Goal: Task Accomplishment & Management: Use online tool/utility

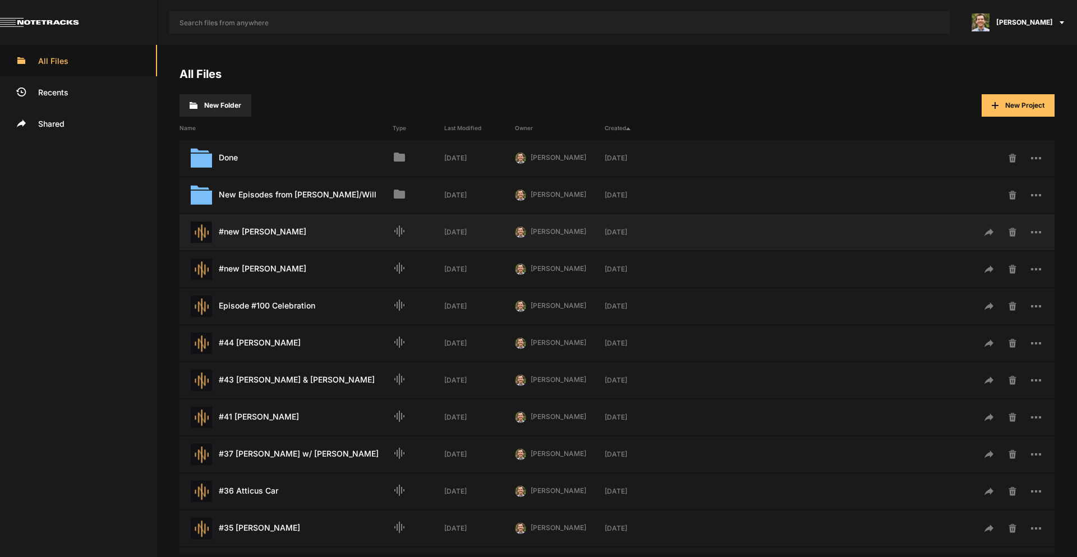
click at [269, 231] on div "#new [PERSON_NAME] Last Modified: [DATE]" at bounding box center [285, 232] width 213 height 21
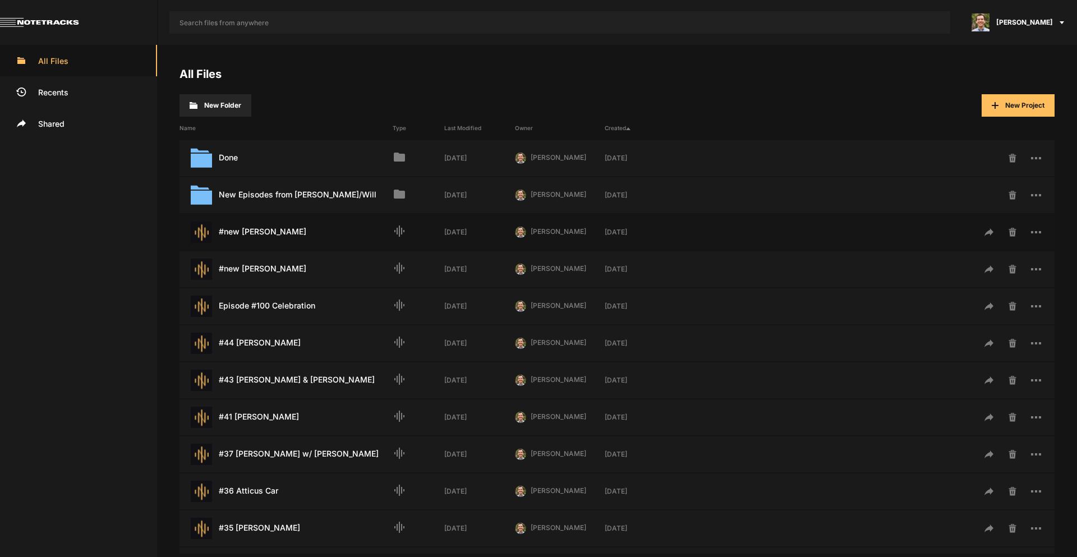
click at [269, 231] on div "#new [PERSON_NAME] Last Modified: [DATE]" at bounding box center [285, 232] width 213 height 21
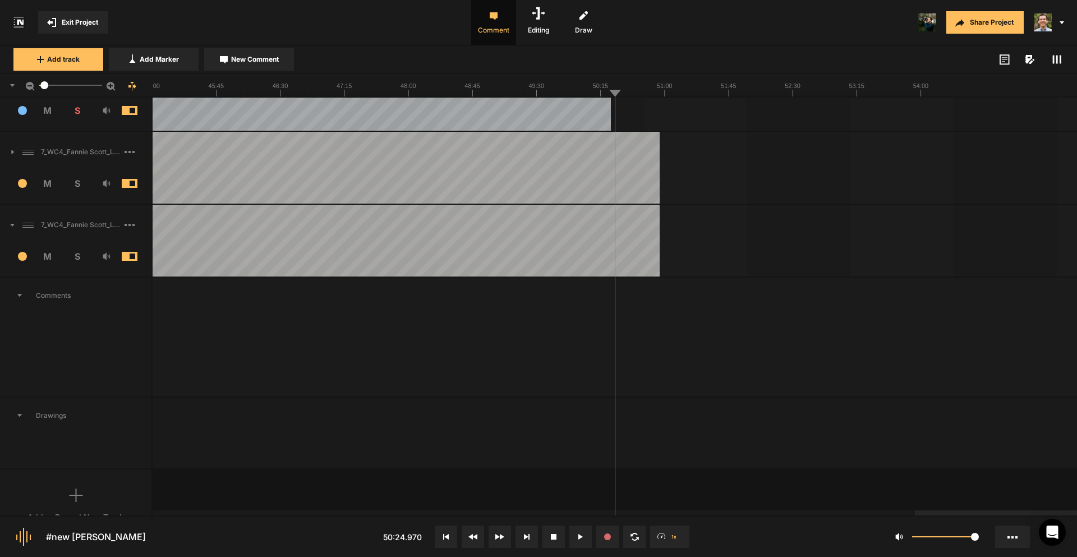
scroll to position [280, 0]
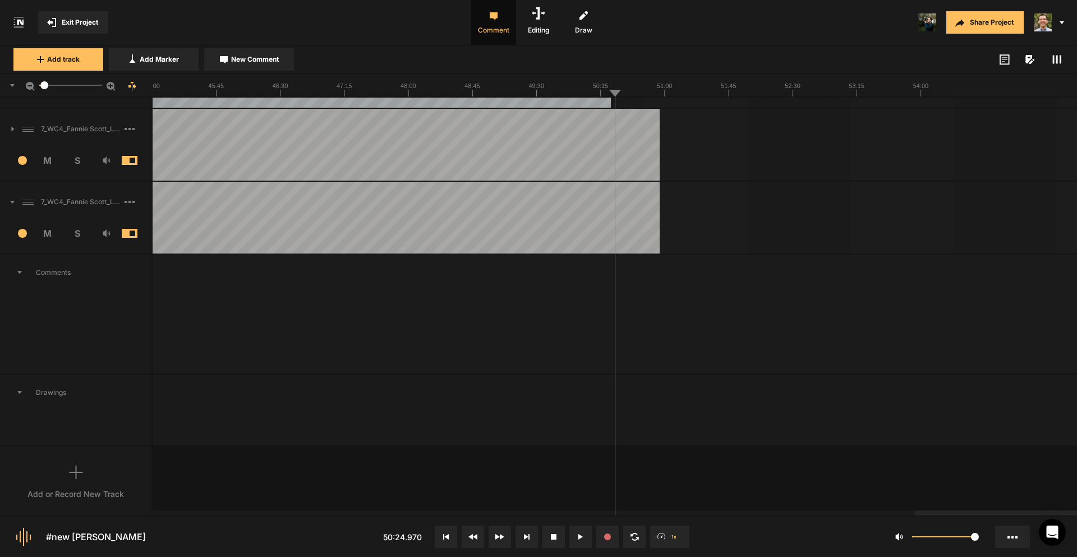
click at [128, 196] on span at bounding box center [138, 202] width 27 height 18
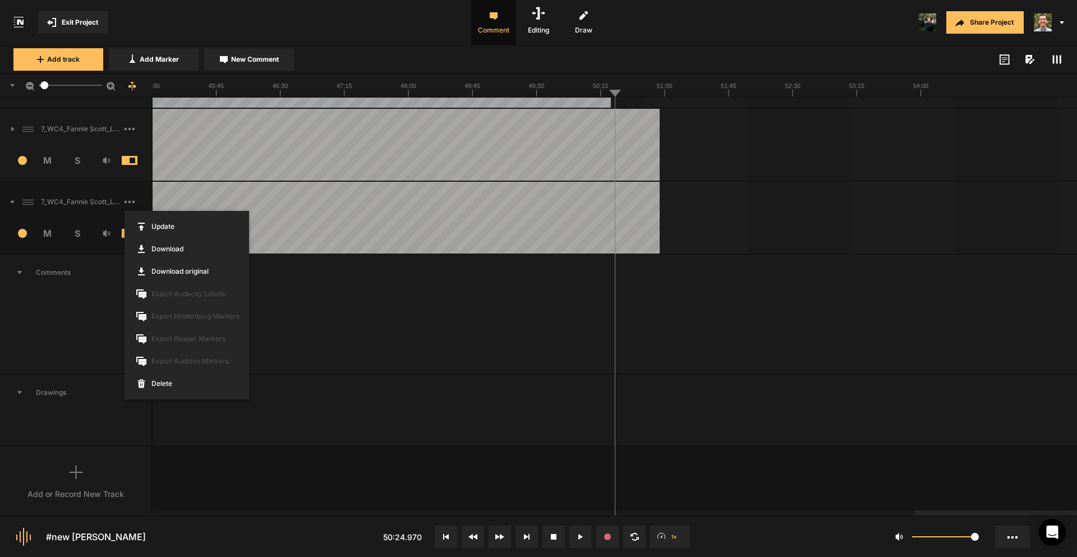
click at [80, 200] on div at bounding box center [538, 278] width 1077 height 557
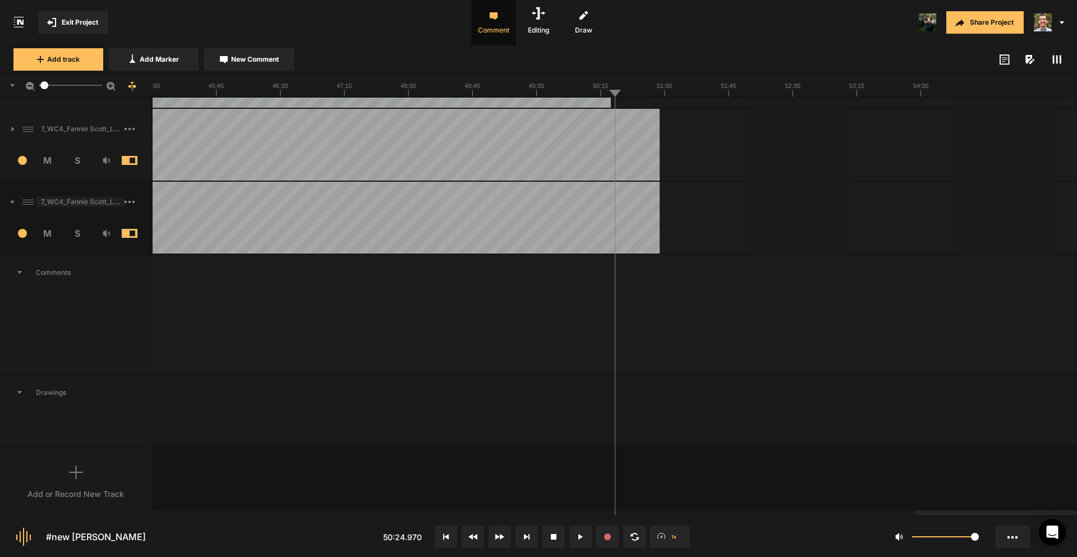
click at [77, 204] on span "7_WC4_Fannie Scott_LOCKED_[DATE]_RADIO" at bounding box center [80, 202] width 88 height 10
copy span "7_WC4_Fannie Scott_LOCKED_[DATE]_RADIO"
click at [20, 236] on span "6" at bounding box center [18, 233] width 30 height 9
click at [56, 221] on span at bounding box center [57, 220] width 18 height 18
click at [445, 535] on icon at bounding box center [446, 537] width 6 height 6
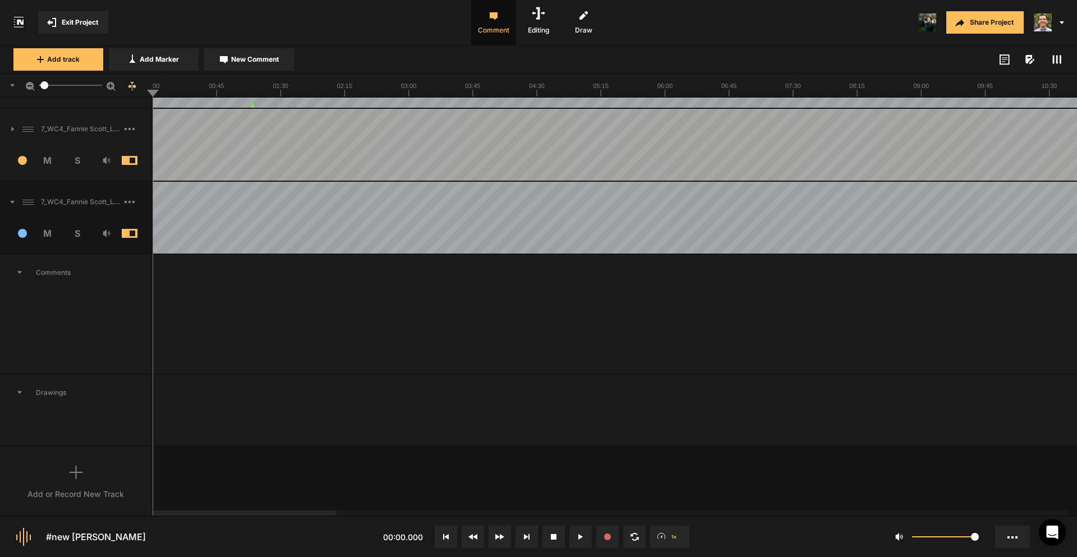
click at [406, 93] on line at bounding box center [406, 94] width 0 height 4
click at [79, 232] on span "S" at bounding box center [77, 233] width 30 height 13
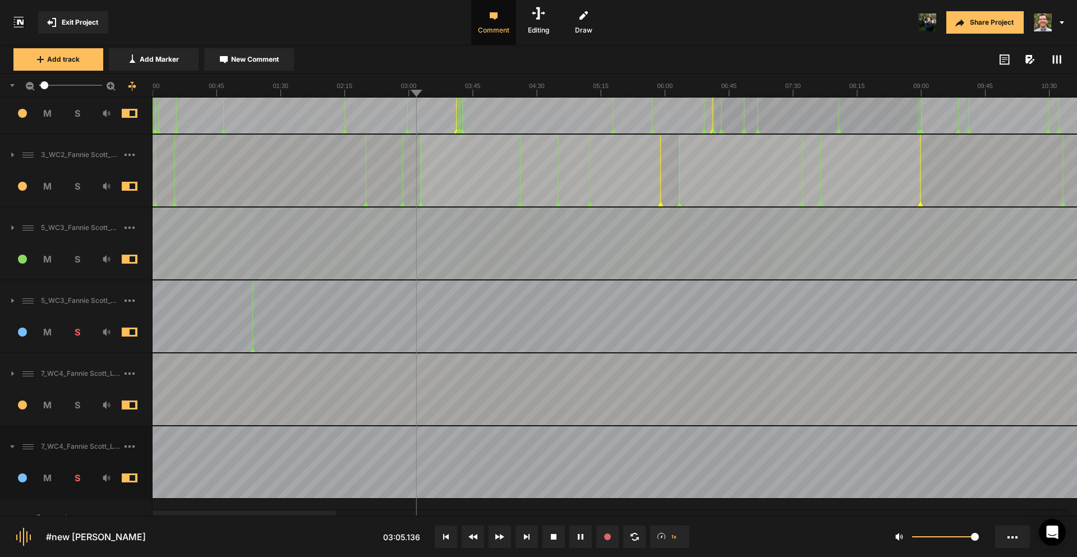
scroll to position [0, 0]
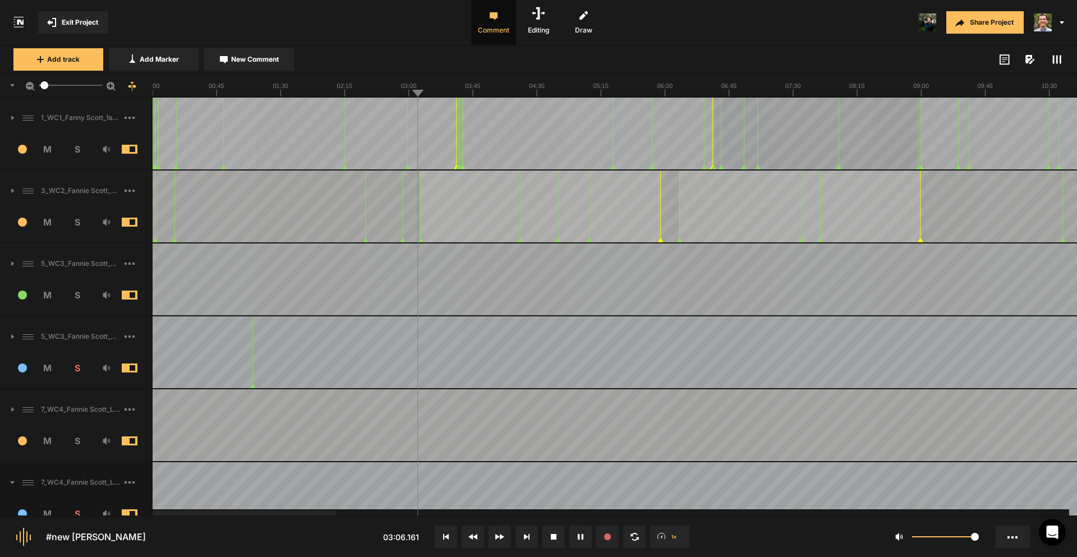
click at [76, 366] on span "S" at bounding box center [77, 367] width 30 height 13
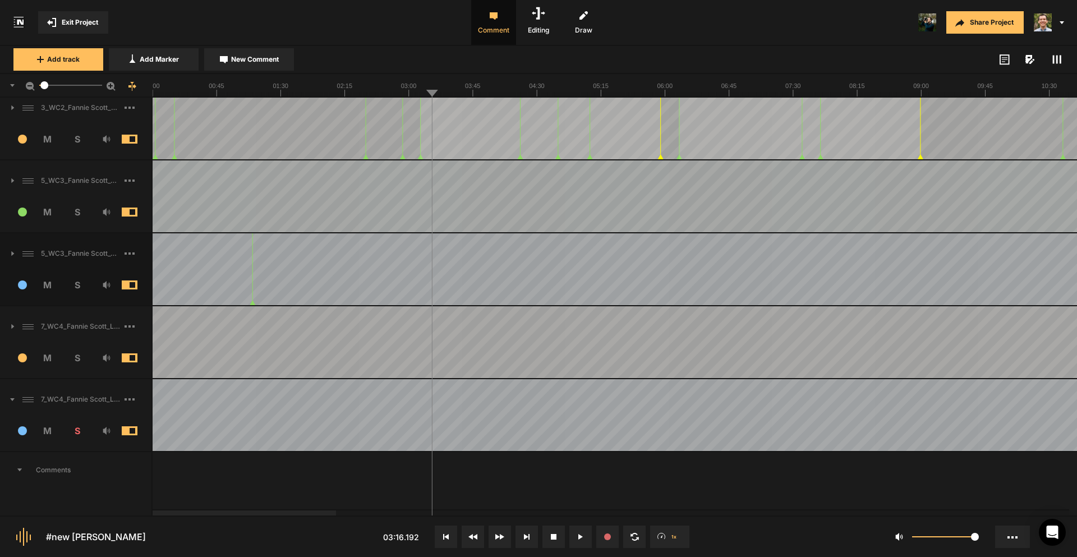
scroll to position [56, 0]
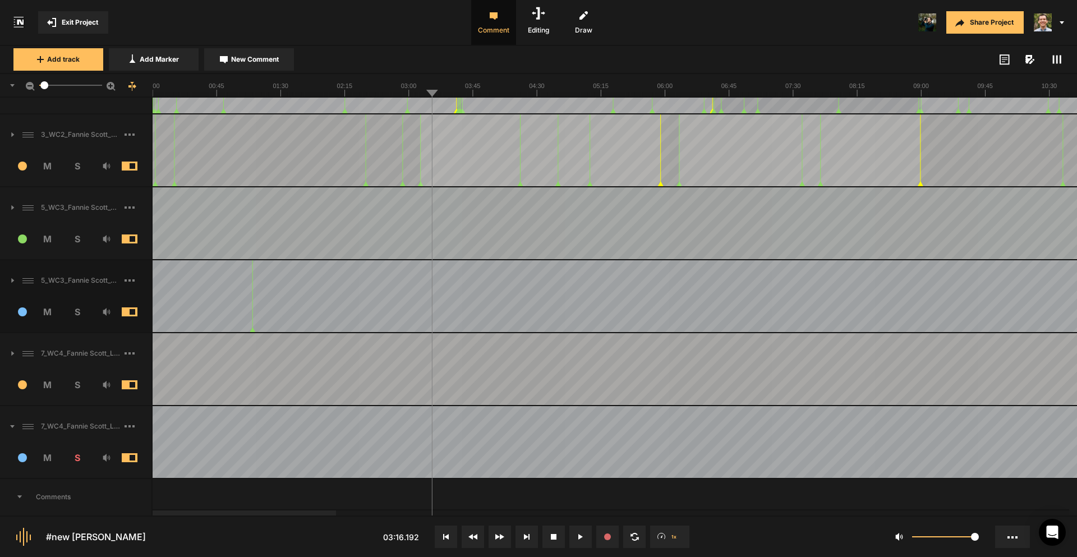
click at [72, 309] on span "S" at bounding box center [77, 311] width 30 height 13
click at [77, 458] on span "S" at bounding box center [77, 457] width 30 height 13
click at [72, 310] on span "S" at bounding box center [77, 311] width 30 height 13
click at [74, 236] on span "S" at bounding box center [77, 238] width 30 height 13
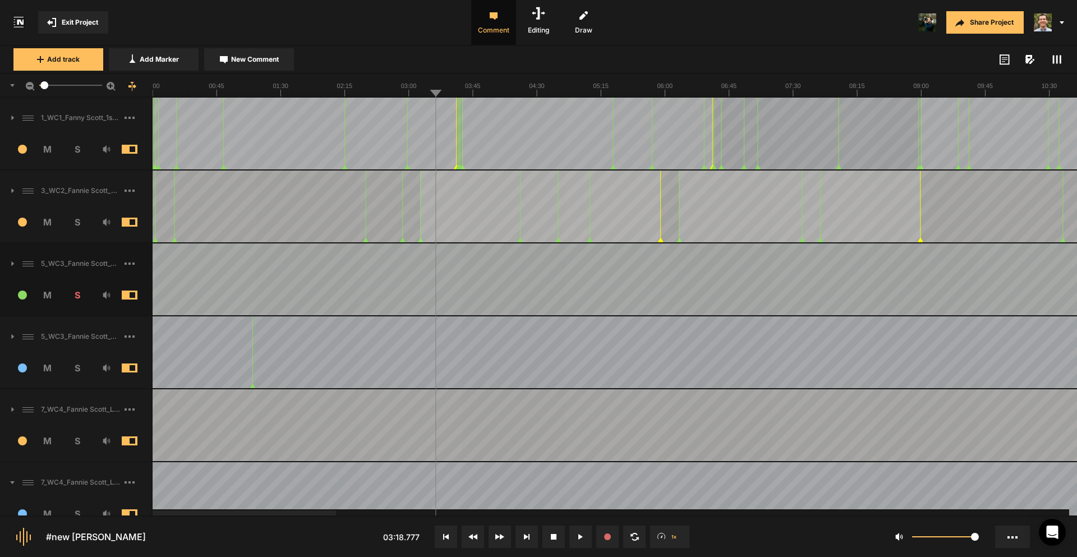
click at [77, 219] on span "S" at bounding box center [77, 221] width 30 height 13
click at [75, 294] on span "S" at bounding box center [77, 294] width 30 height 13
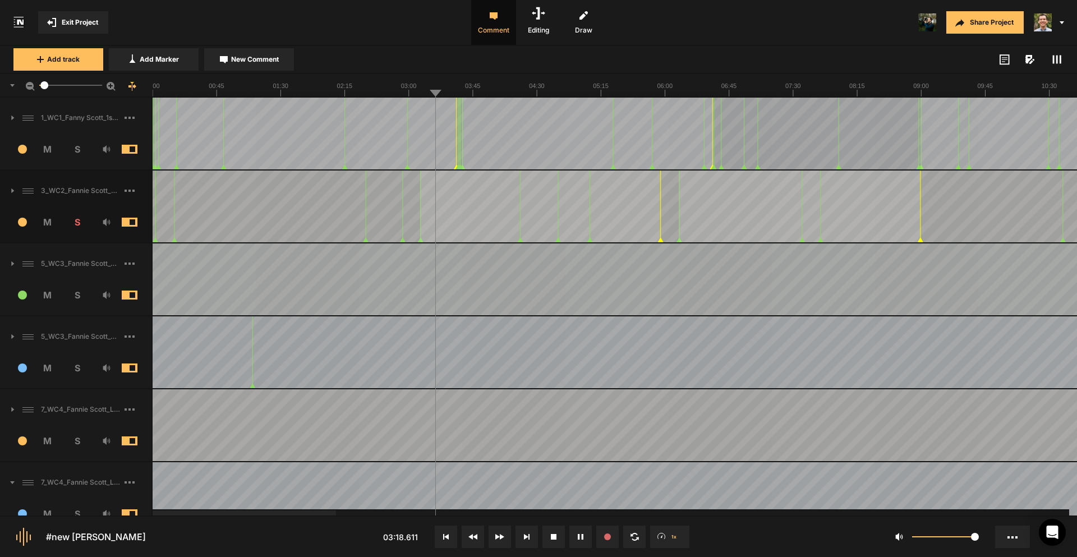
click at [78, 219] on span "S" at bounding box center [77, 221] width 30 height 13
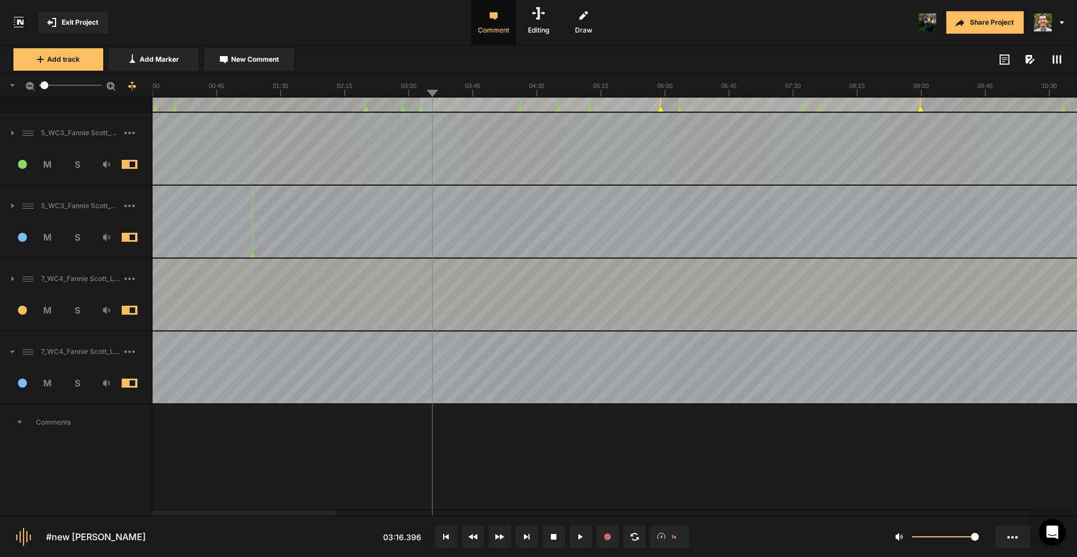
scroll to position [224, 0]
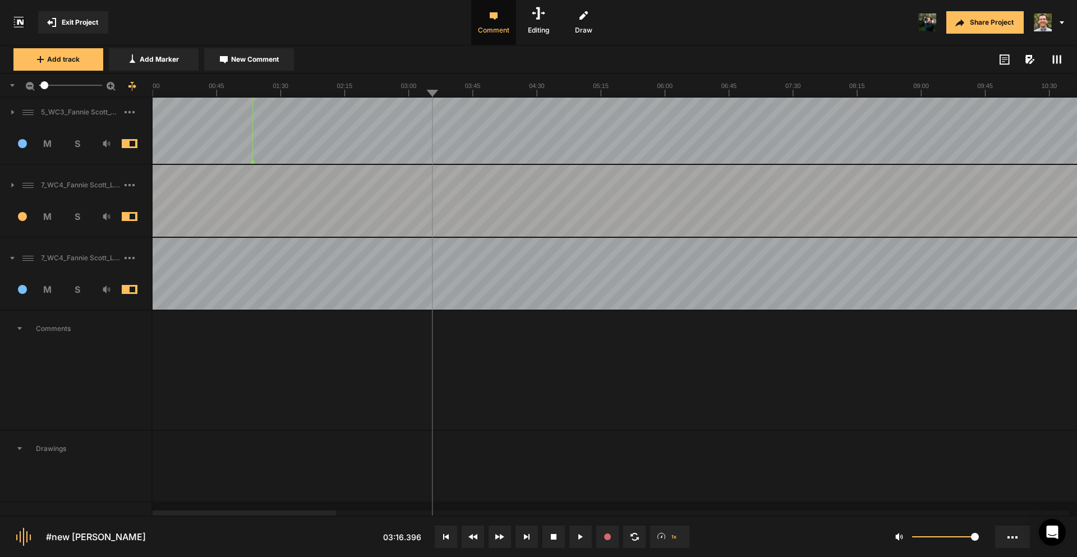
click at [80, 286] on span "S" at bounding box center [77, 289] width 30 height 13
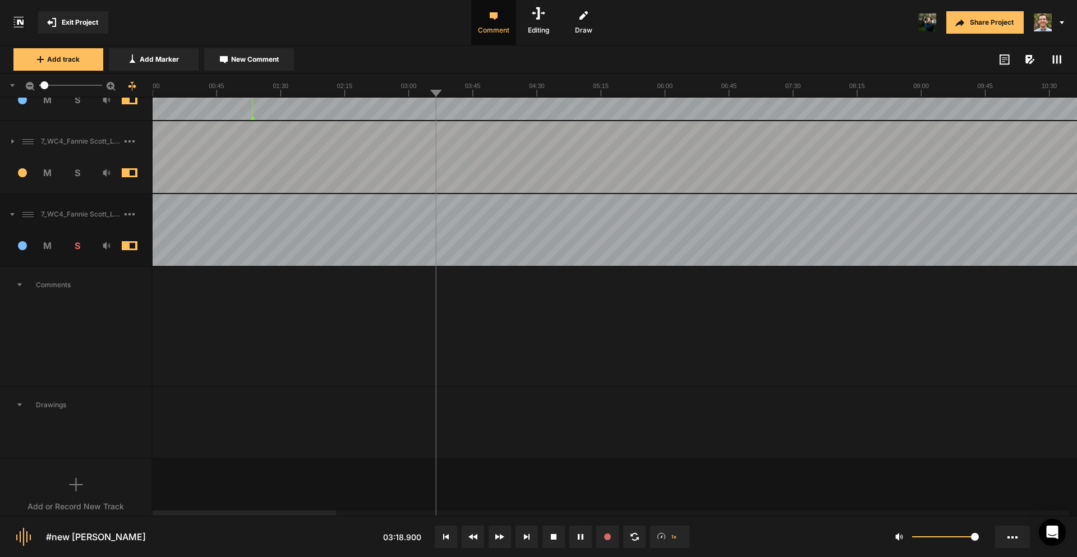
scroll to position [283, 0]
